Goal: Transaction & Acquisition: Purchase product/service

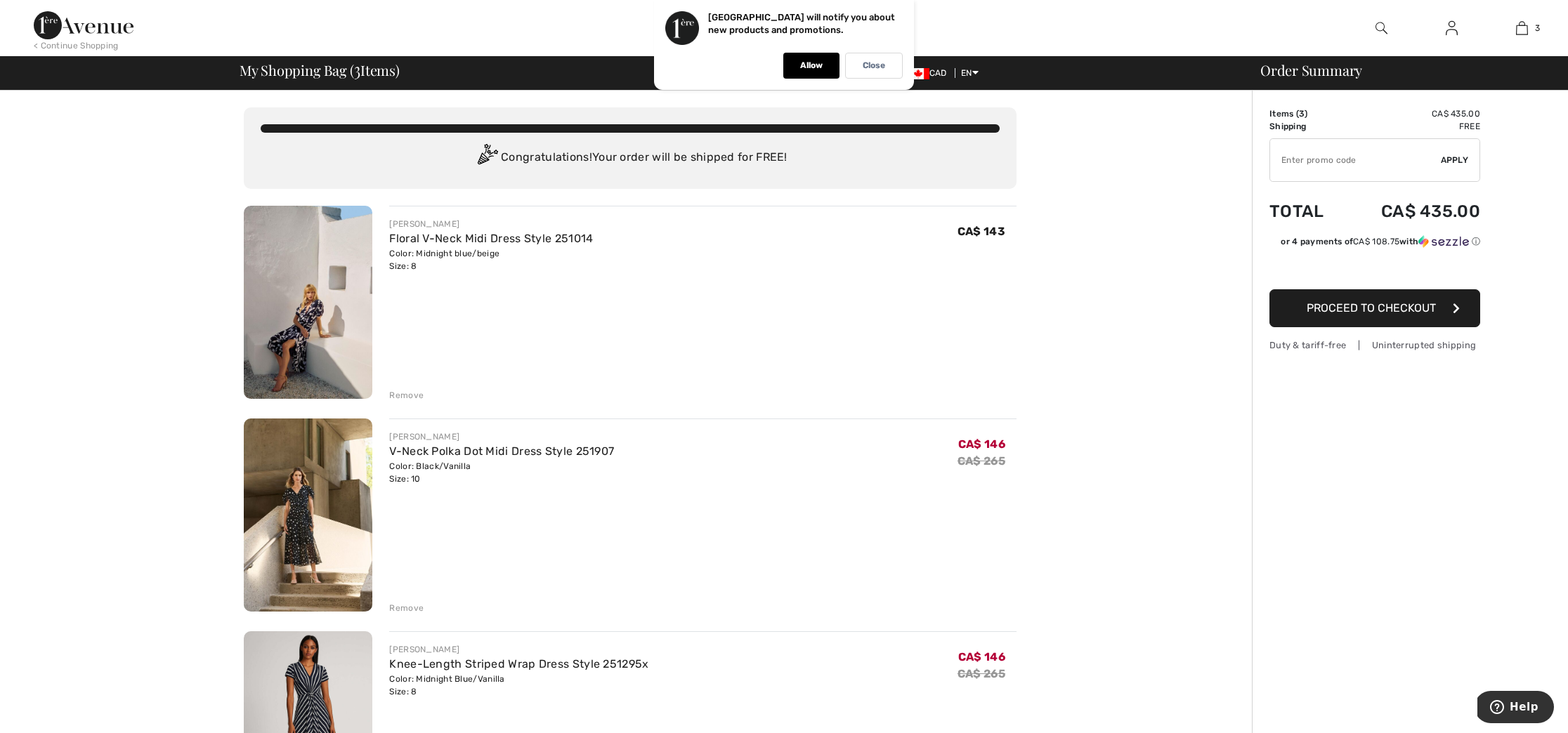
click at [310, 321] on img at bounding box center [308, 302] width 129 height 193
click at [444, 464] on div "Color: Black/Vanilla Size: 10" at bounding box center [501, 473] width 225 height 25
click at [408, 456] on link "V-Neck Polka Dot Midi Dress Style 251907" at bounding box center [501, 451] width 225 height 14
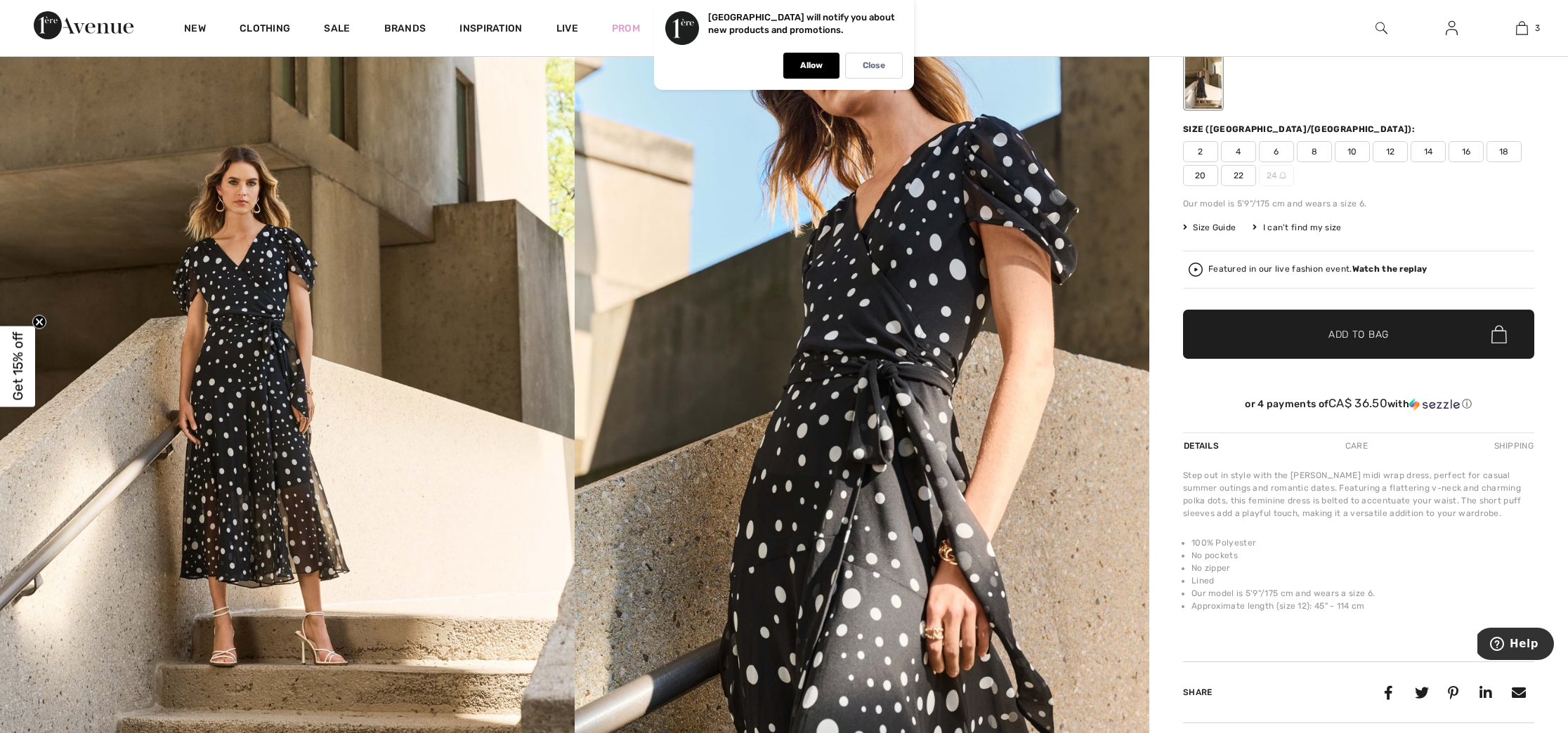
scroll to position [197, 0]
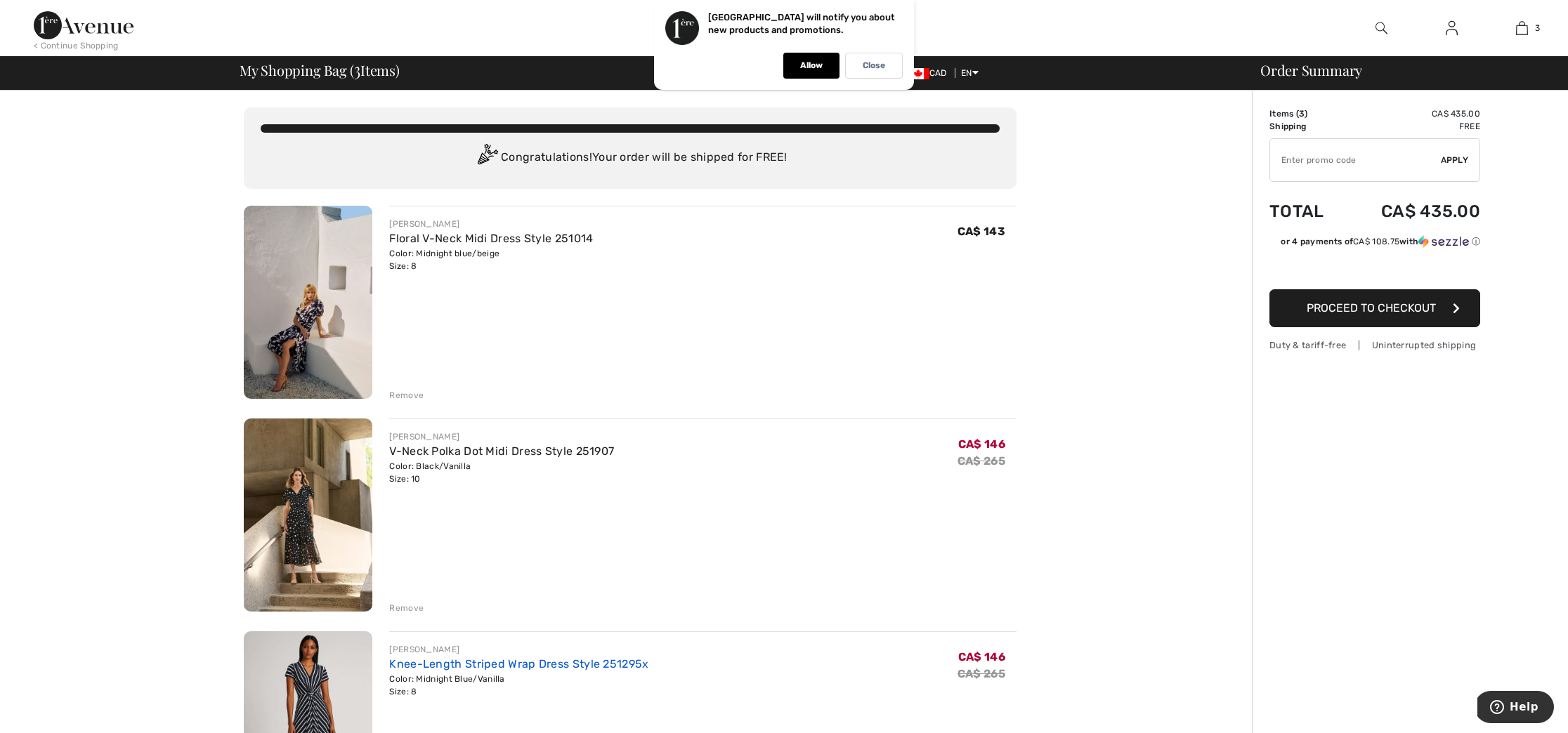
click at [444, 668] on link "Knee-Length Striped Wrap Dress Style 251295x" at bounding box center [519, 664] width 259 height 14
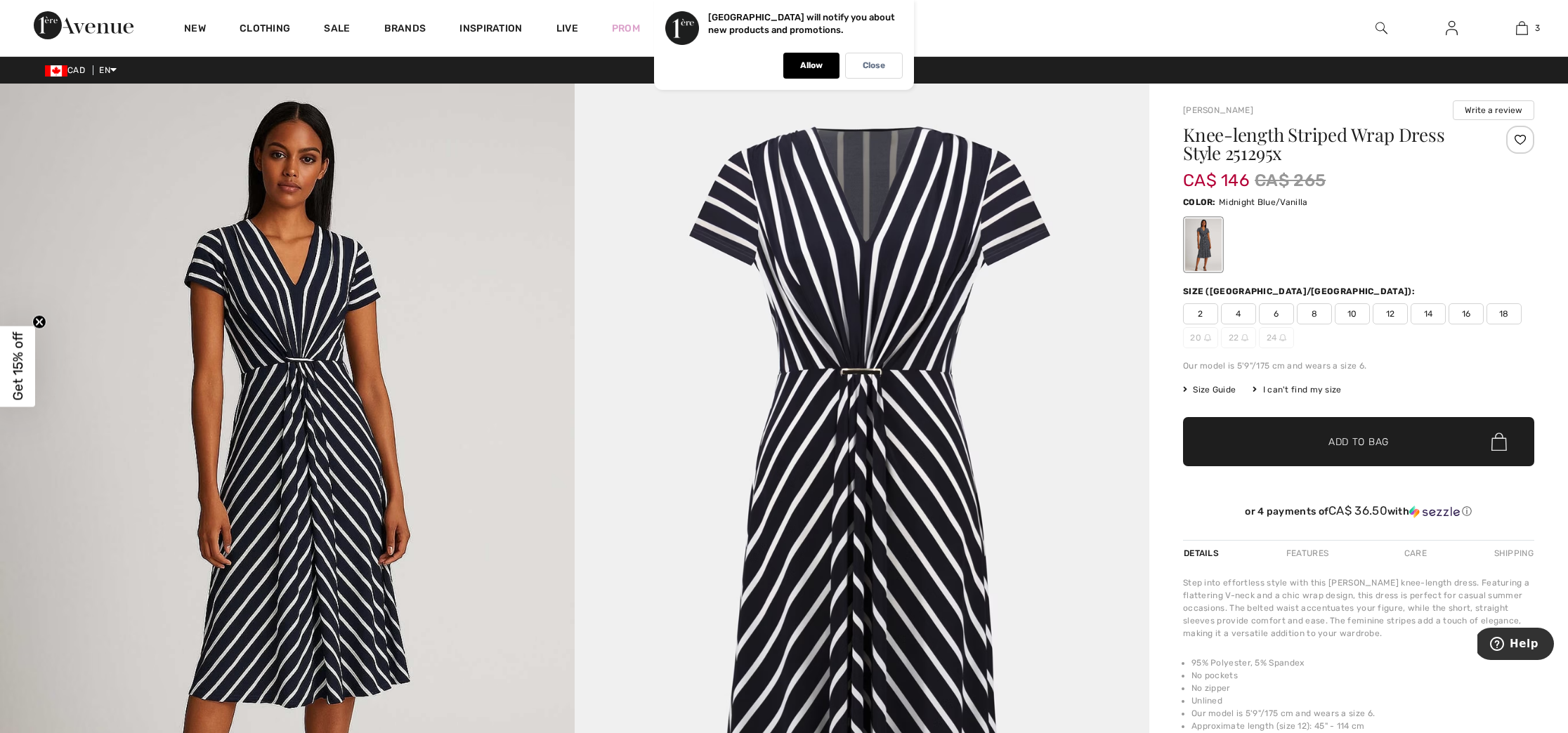
click at [294, 446] on img at bounding box center [287, 515] width 574 height 862
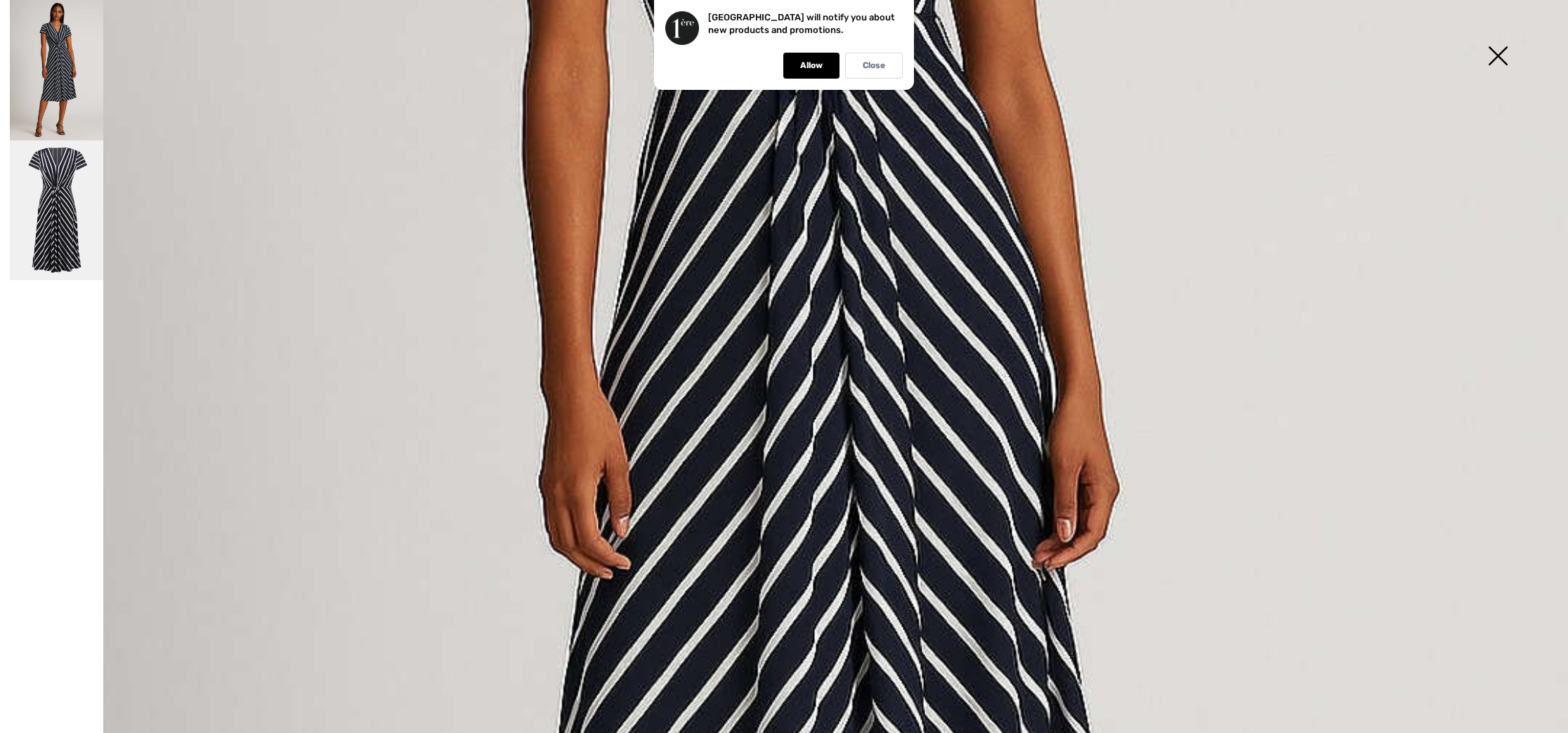
scroll to position [748, 0]
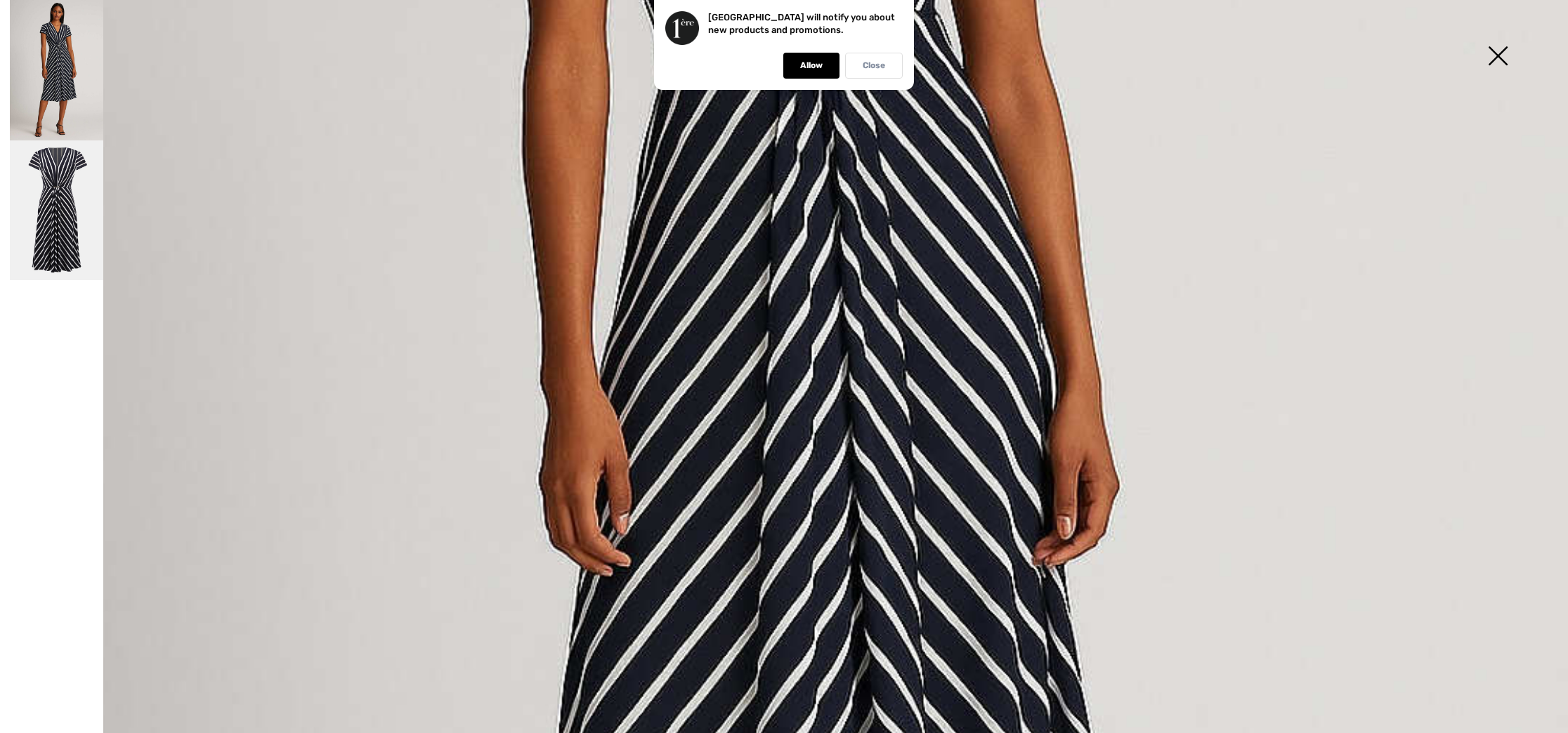
click at [866, 66] on p "Close" at bounding box center [874, 65] width 22 height 11
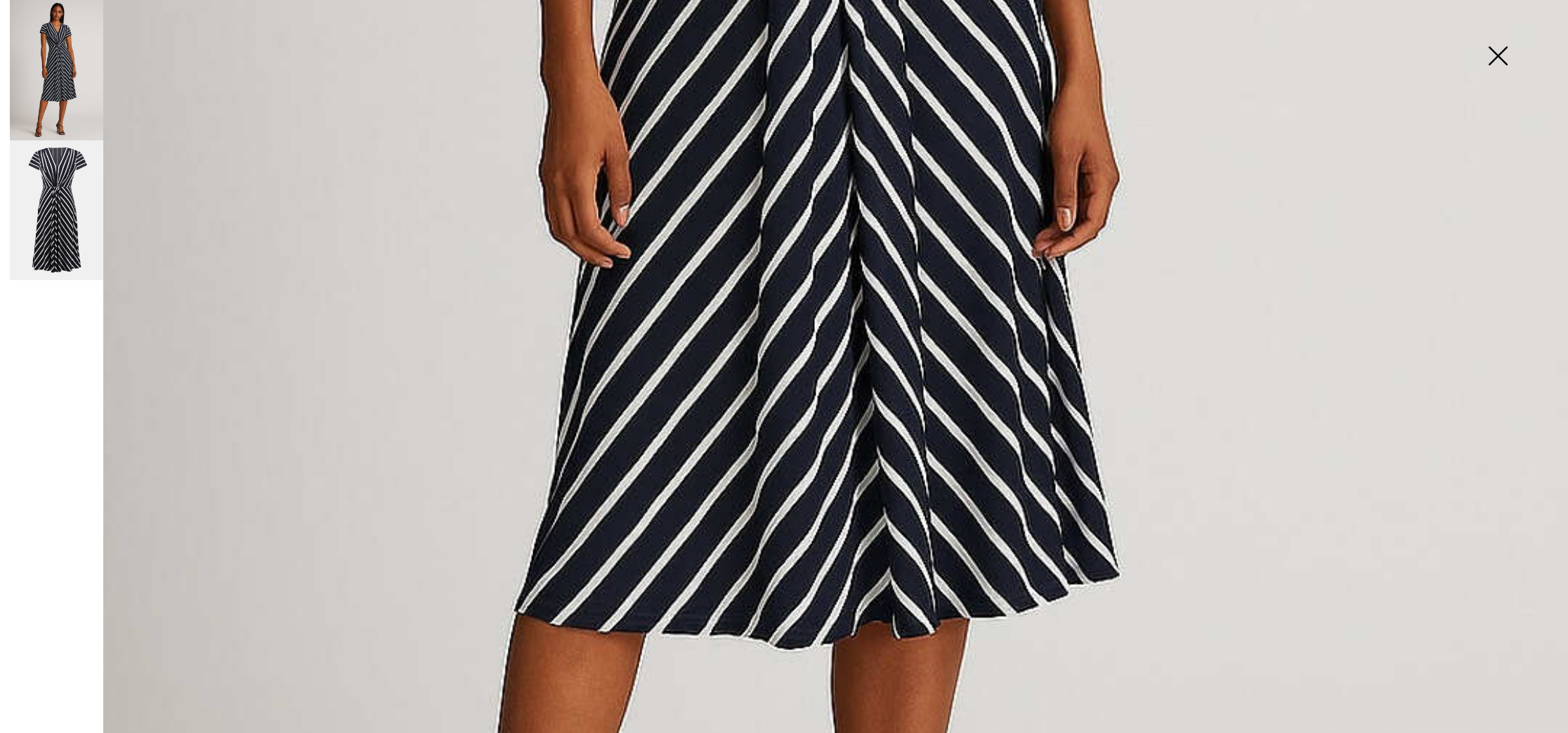
scroll to position [851, 0]
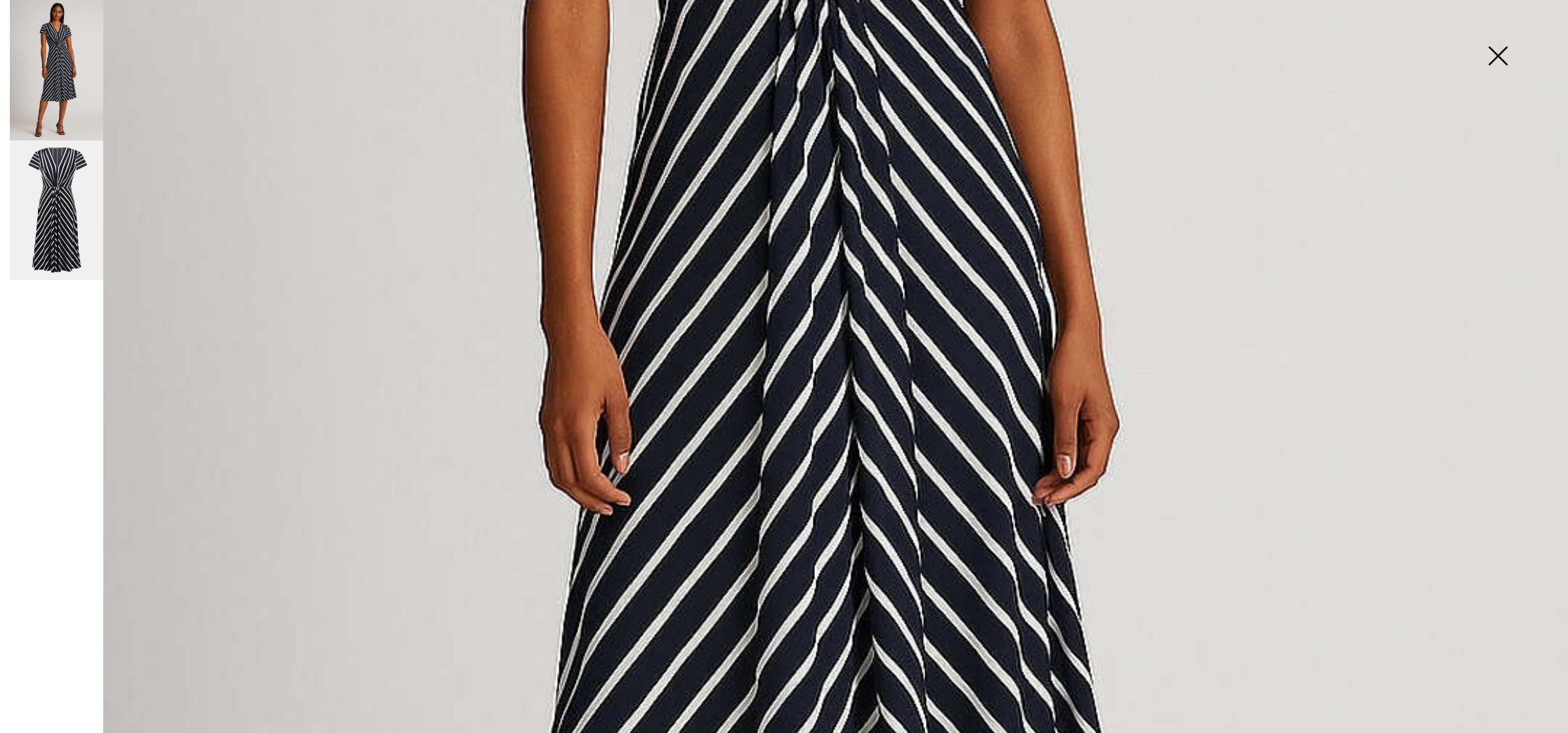
click at [688, 422] on img at bounding box center [784, 367] width 1568 height 2351
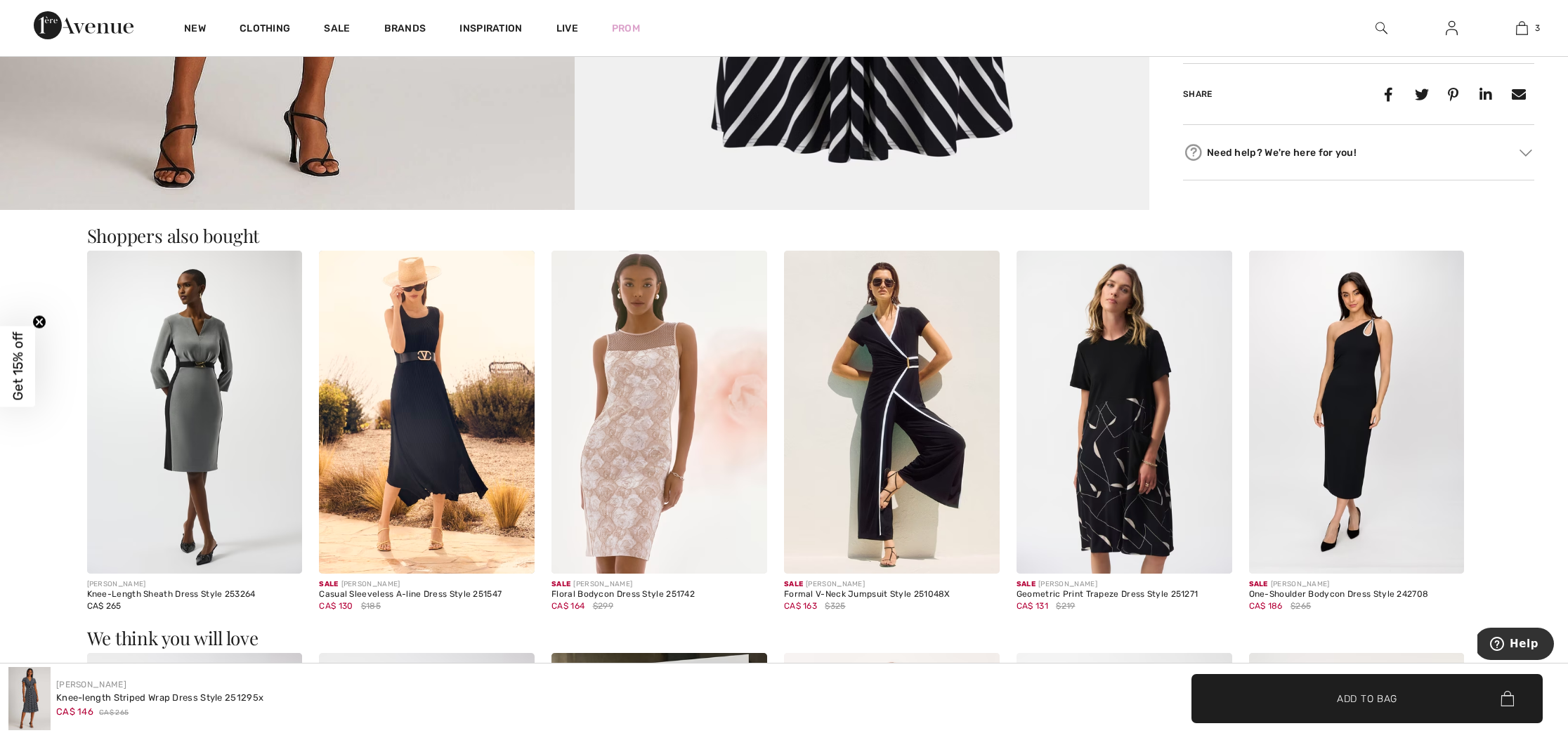
scroll to position [737, 0]
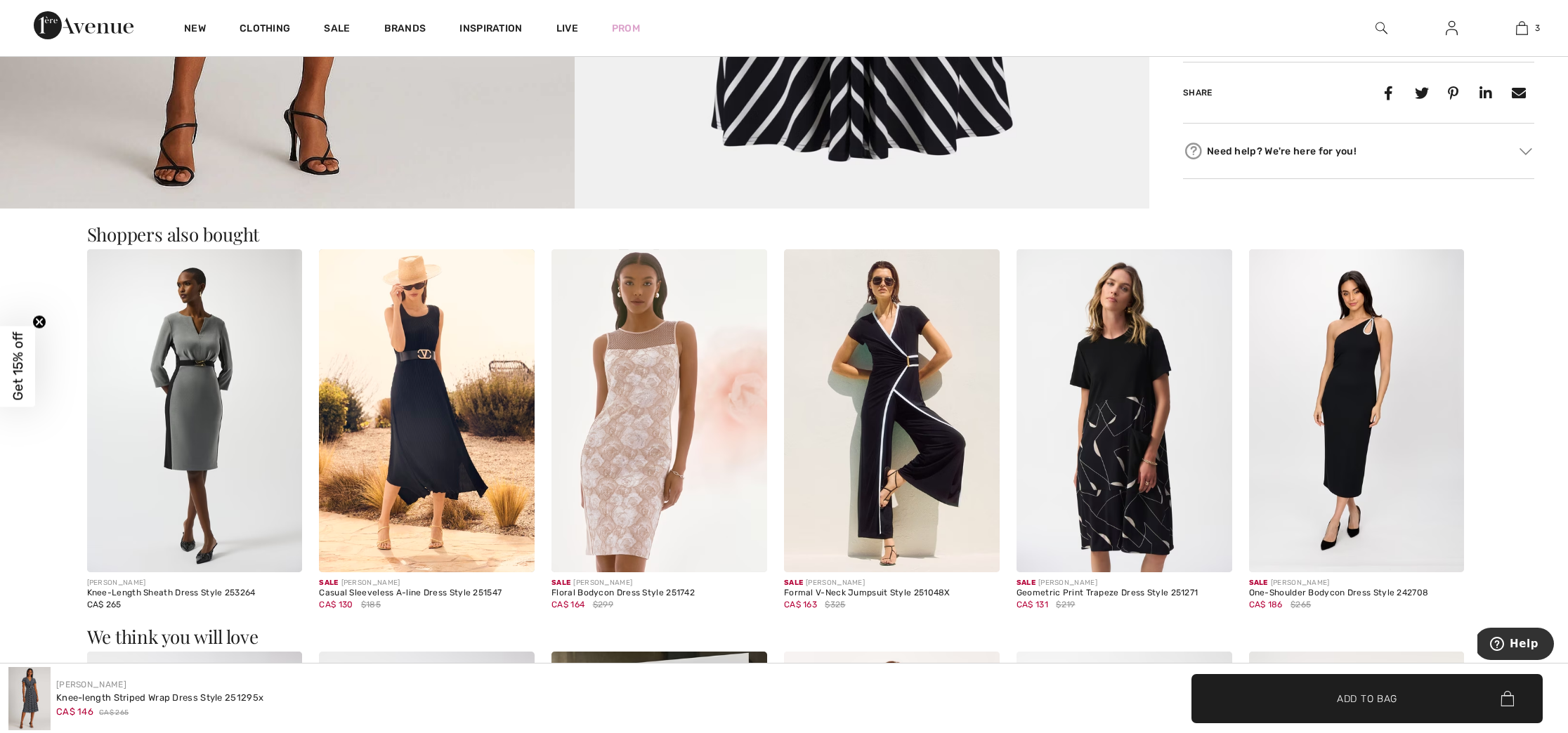
click at [895, 448] on img at bounding box center [891, 410] width 216 height 323
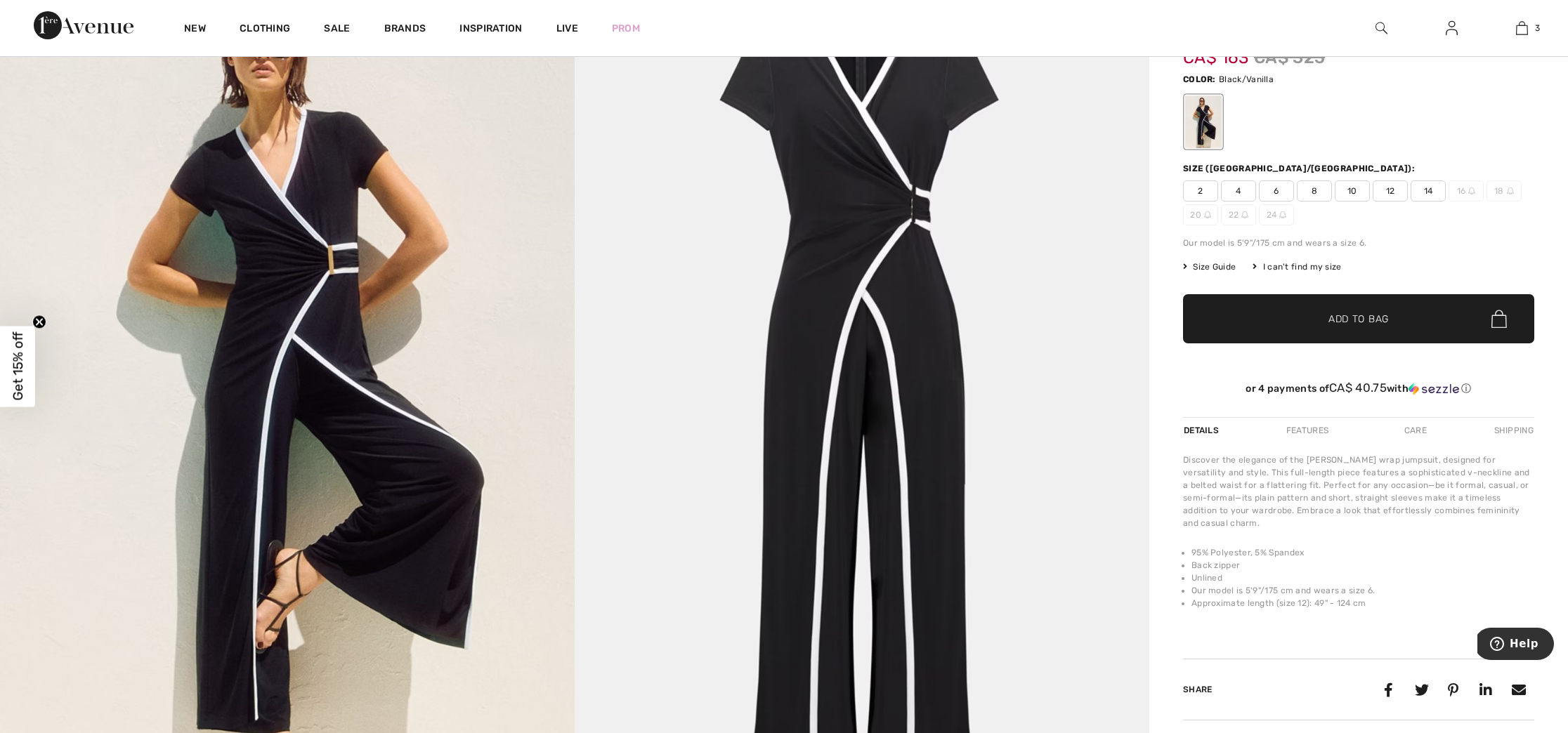
scroll to position [125, 0]
